Goal: Task Accomplishment & Management: Manage account settings

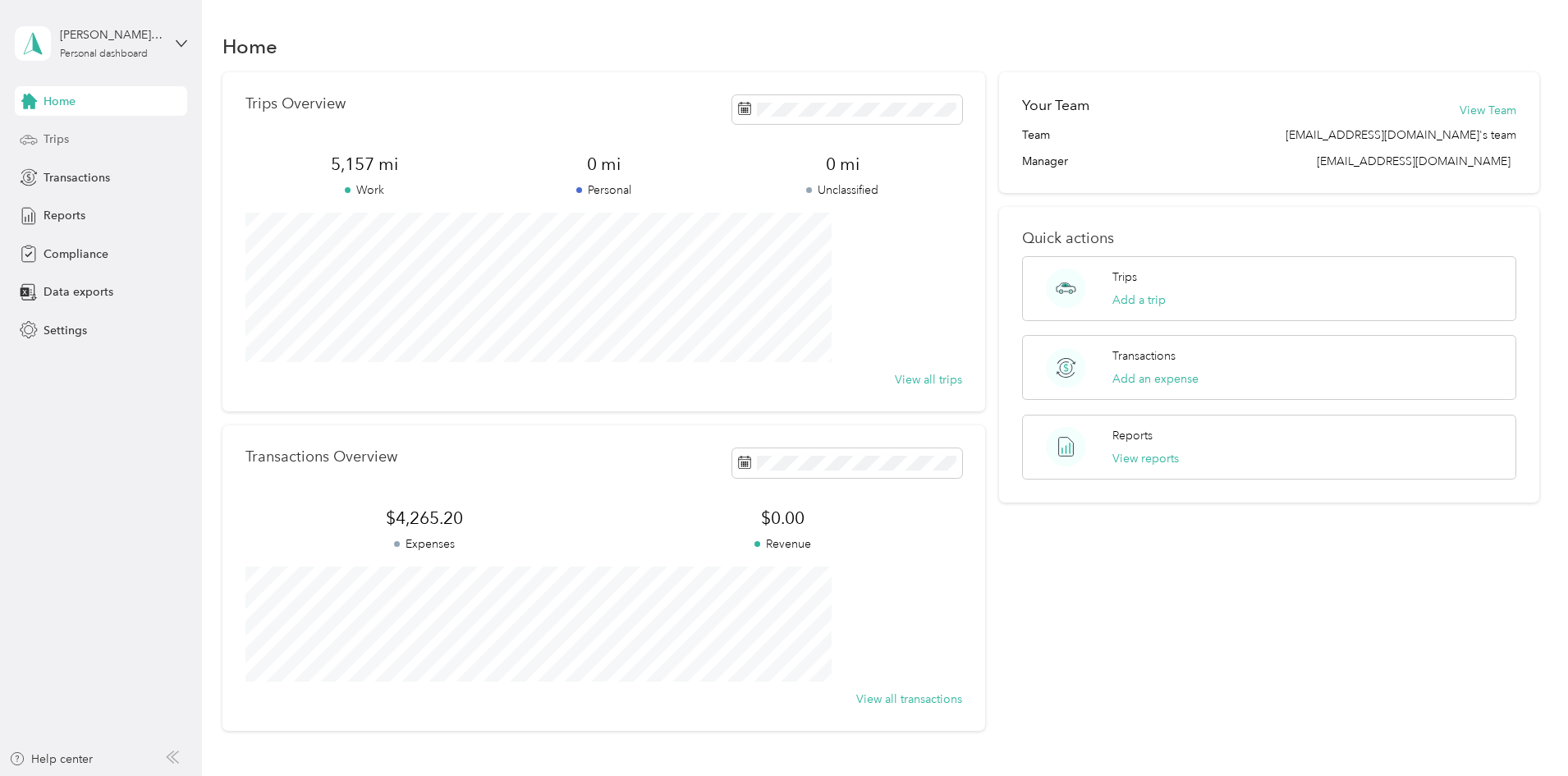
click at [90, 149] on div "Trips" at bounding box center [101, 140] width 173 height 30
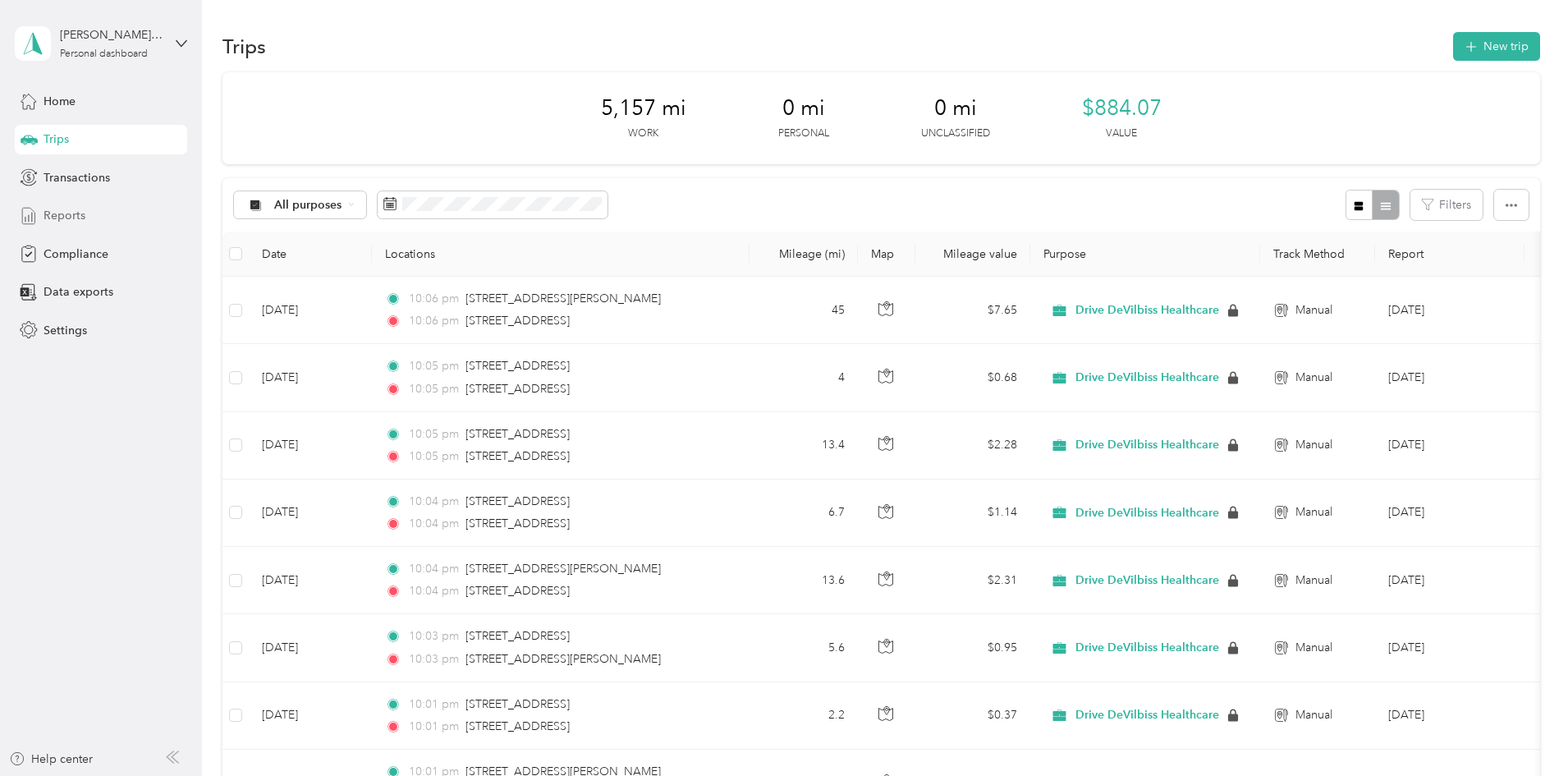
click at [93, 229] on div "Reports" at bounding box center [101, 216] width 173 height 30
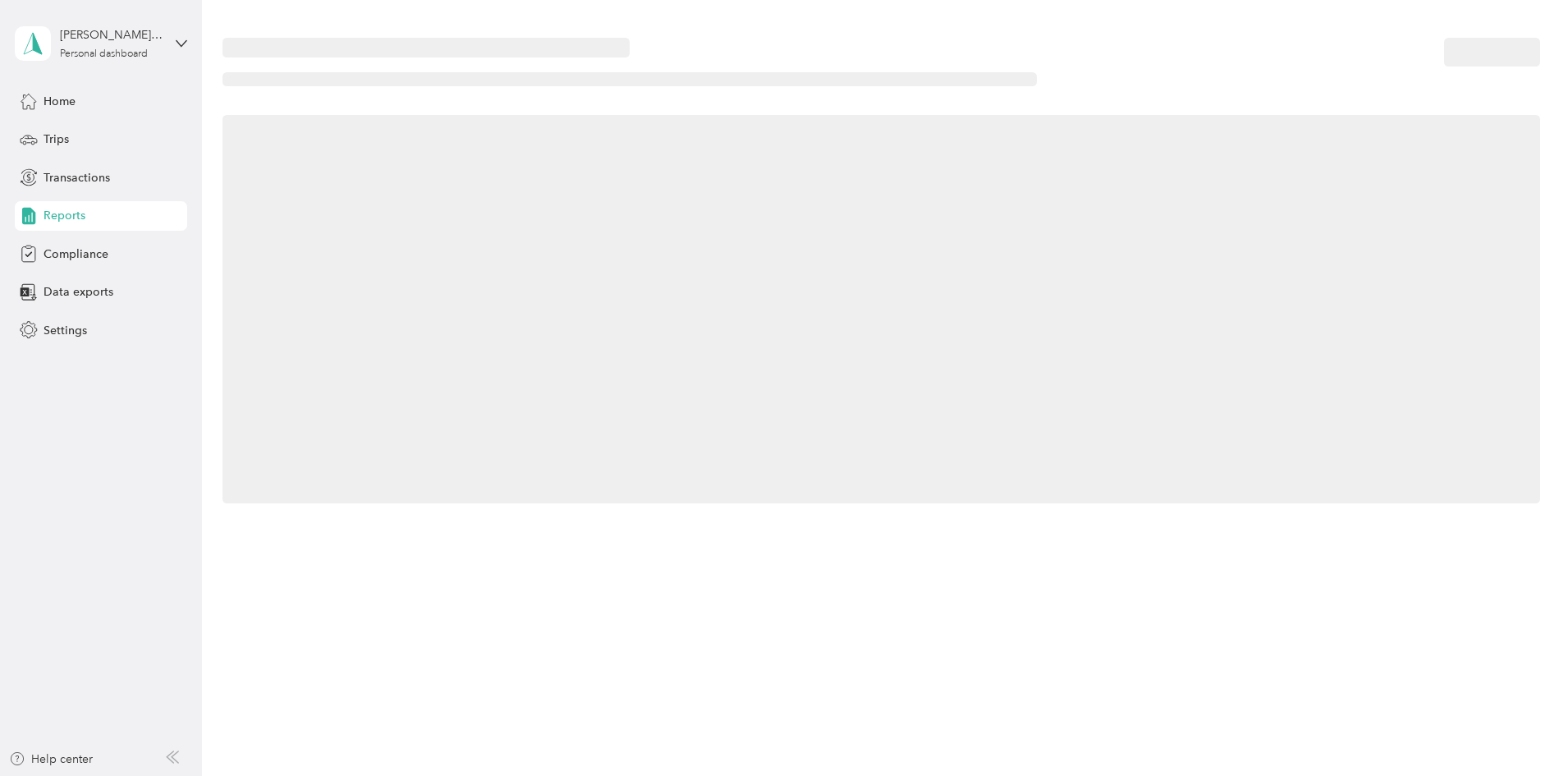
click at [93, 229] on div "Reports" at bounding box center [101, 216] width 173 height 30
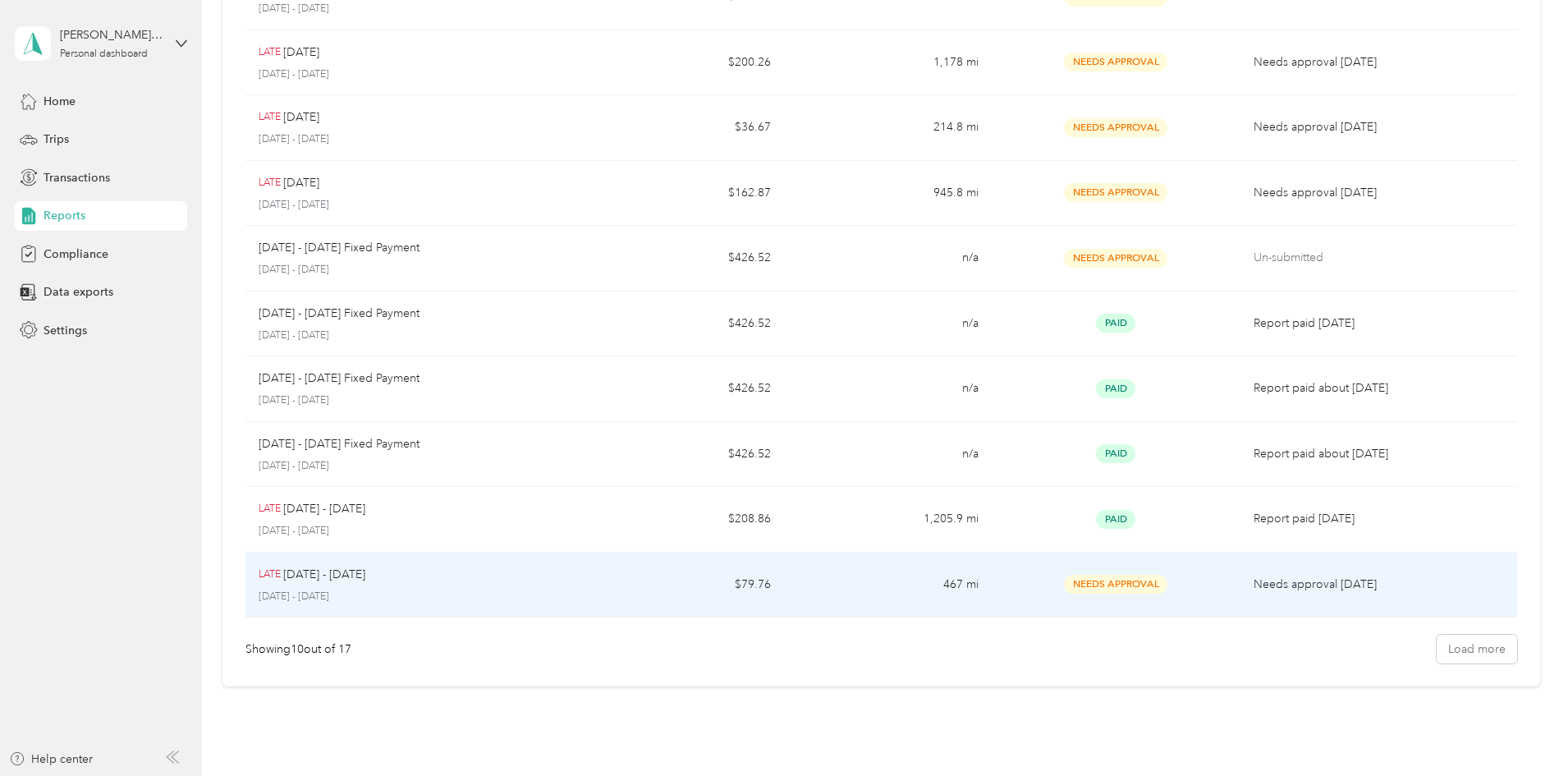
scroll to position [247, 0]
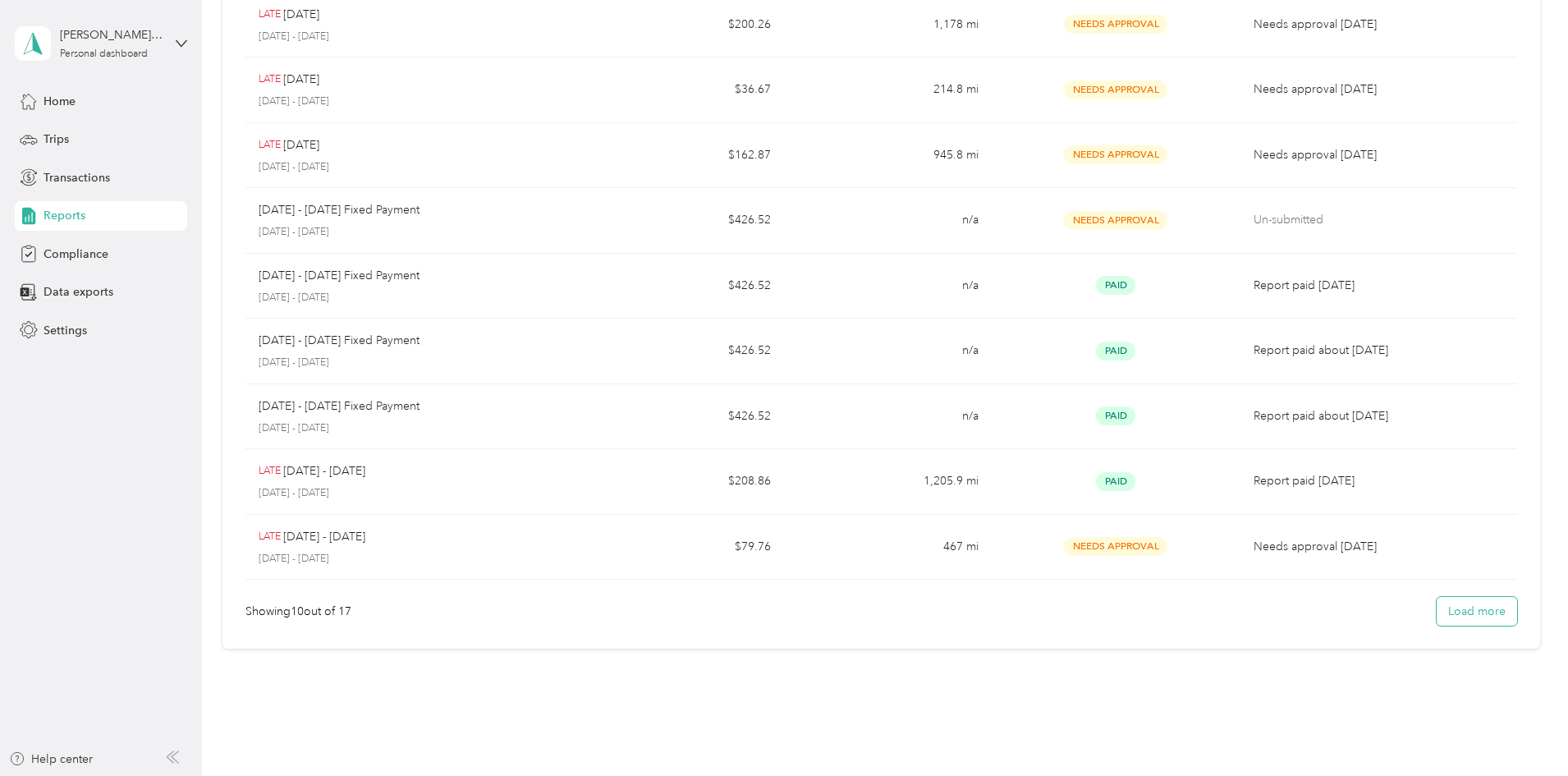
click at [1437, 606] on button "Load more" at bounding box center [1477, 611] width 80 height 29
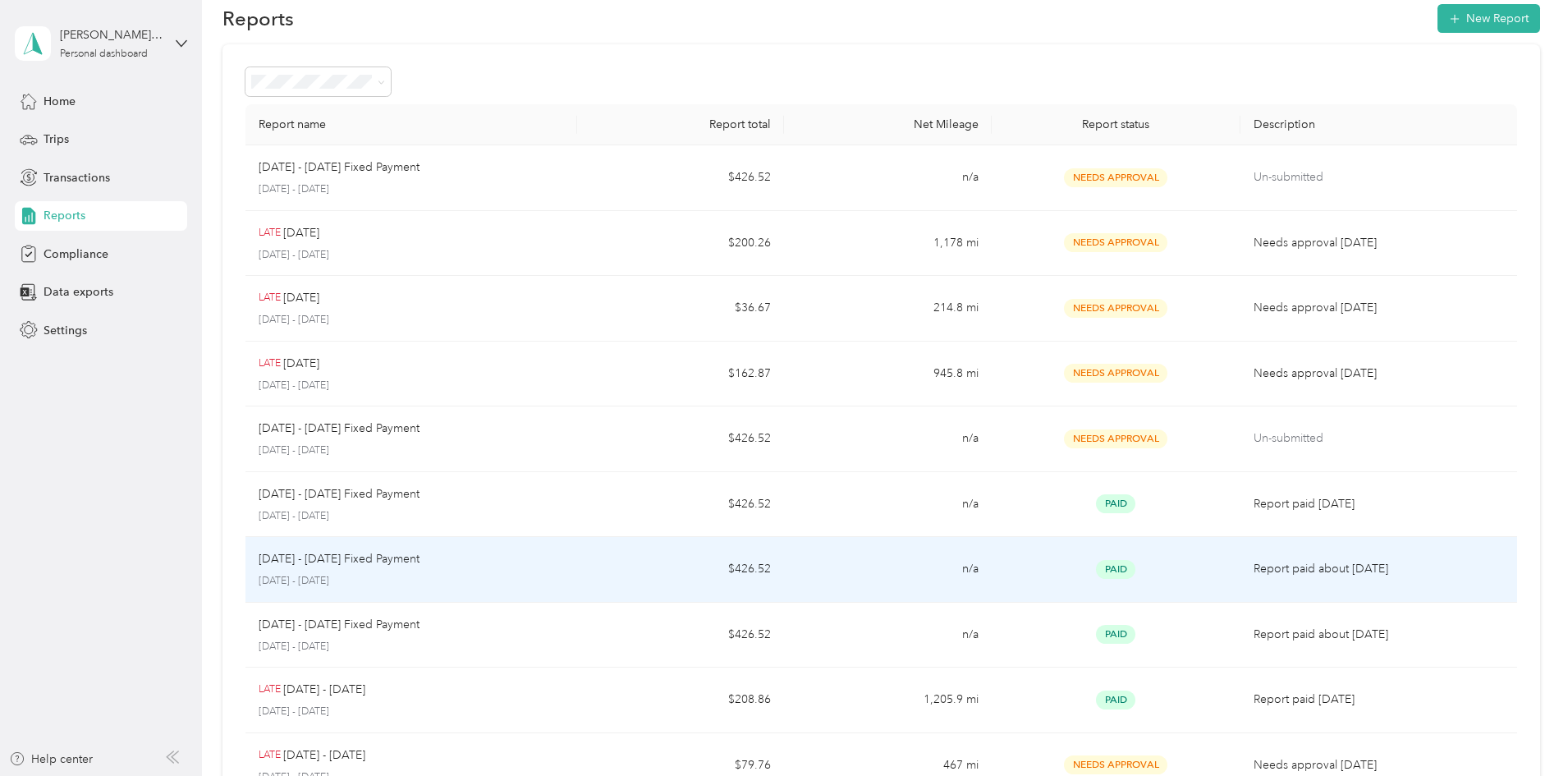
scroll to position [0, 0]
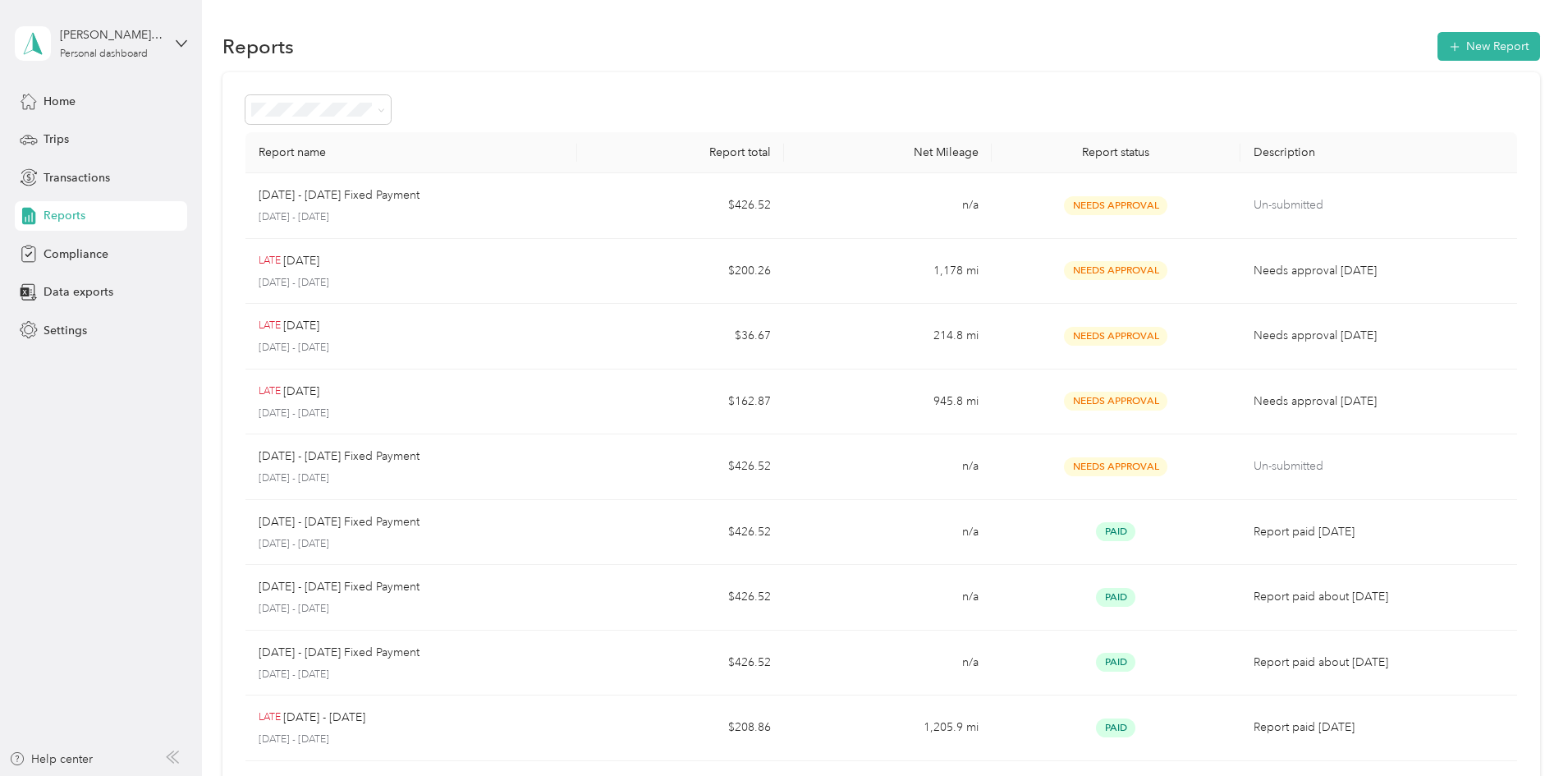
click at [279, 256] on div "Report name Report total Net Mileage Report status Description [DATE] - [DATE] …" at bounding box center [881, 712] width 1318 height 1280
